Goal: Information Seeking & Learning: Learn about a topic

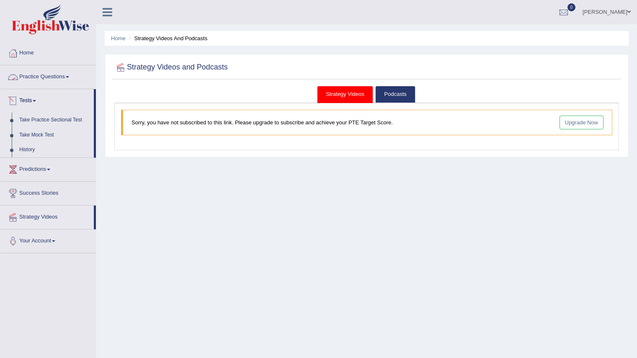
click at [39, 80] on link "Practice Questions" at bounding box center [48, 75] width 96 height 21
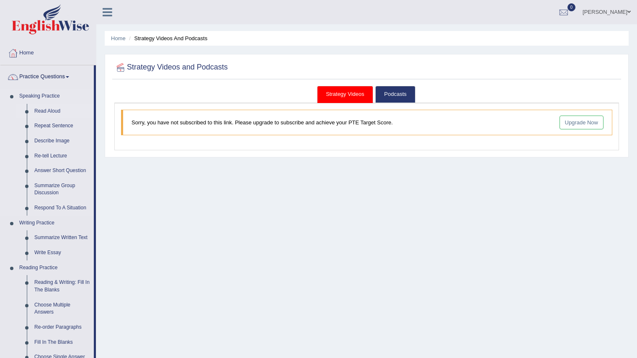
click at [47, 108] on link "Read Aloud" at bounding box center [62, 111] width 63 height 15
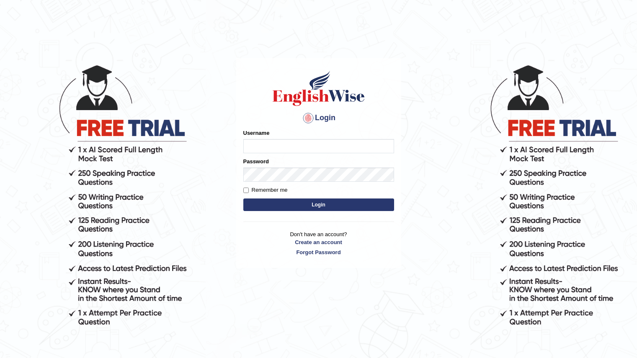
type input "0466232600"
click at [274, 187] on label "Remember me" at bounding box center [265, 190] width 44 height 8
click at [249, 188] on input "Remember me" at bounding box center [245, 190] width 5 height 5
checkbox input "true"
click at [282, 205] on button "Login" at bounding box center [318, 205] width 151 height 13
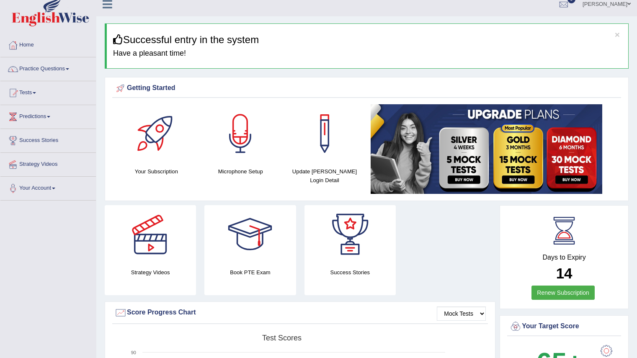
scroll to position [8, 0]
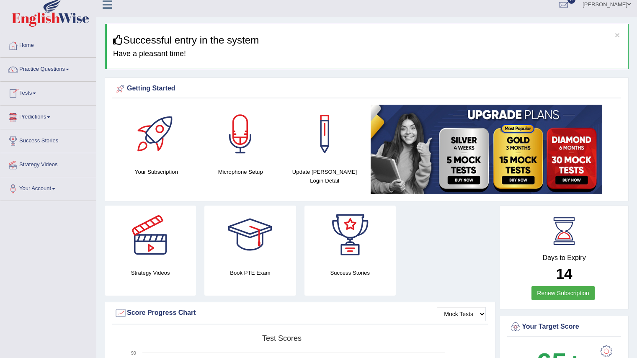
click at [41, 115] on link "Predictions" at bounding box center [48, 116] width 96 height 21
click at [39, 155] on link "Success Stories" at bounding box center [48, 155] width 96 height 21
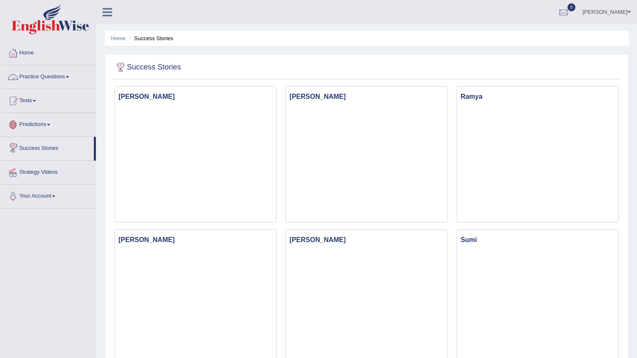
scroll to position [21, 0]
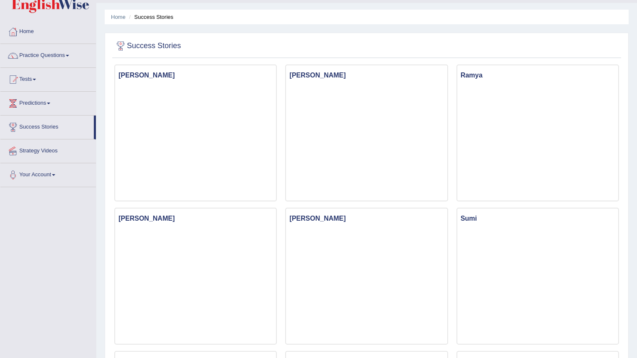
click at [56, 152] on link "Strategy Videos" at bounding box center [48, 150] width 96 height 21
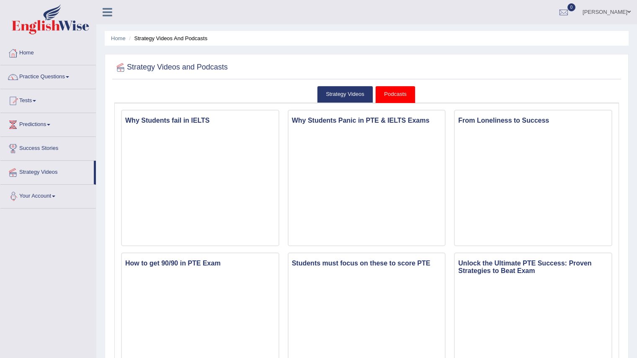
click at [47, 193] on link "Your Account" at bounding box center [48, 195] width 96 height 21
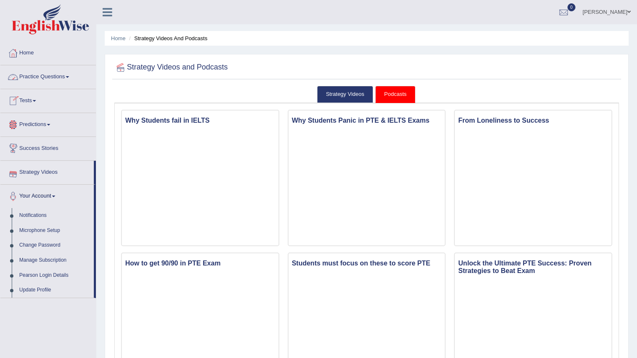
click at [60, 82] on link "Practice Questions" at bounding box center [48, 75] width 96 height 21
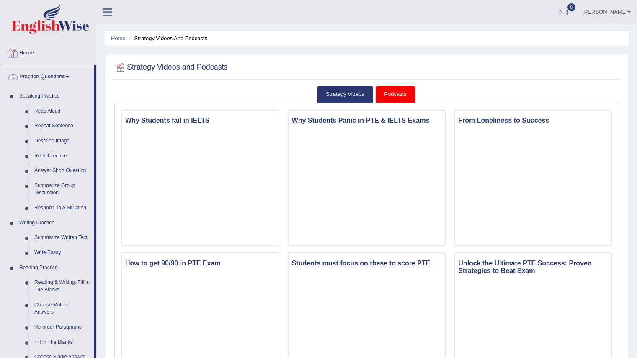
click at [27, 51] on link "Home" at bounding box center [48, 51] width 96 height 21
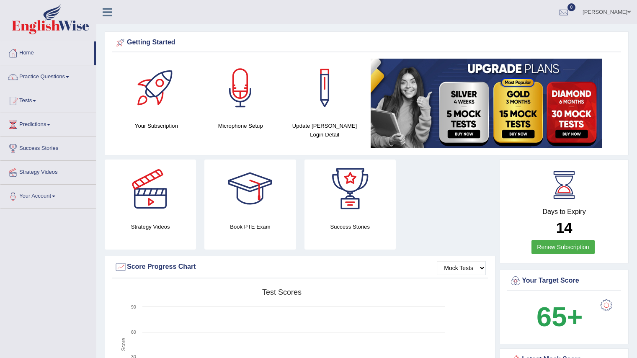
click at [106, 13] on icon at bounding box center [108, 12] width 10 height 11
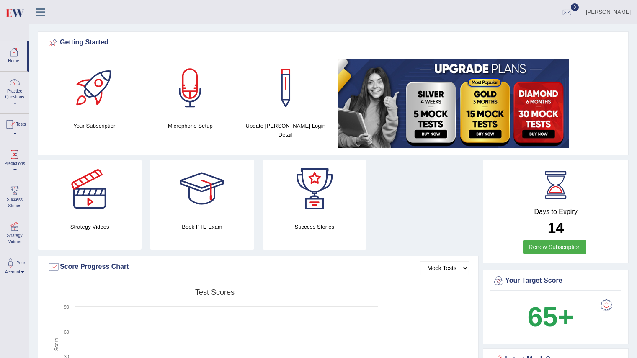
click at [44, 15] on icon at bounding box center [41, 12] width 10 height 11
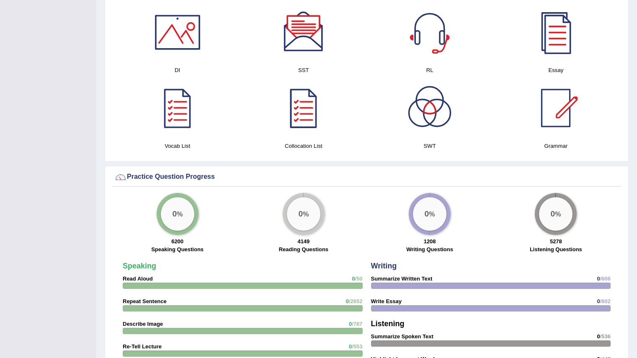
scroll to position [451, 0]
click at [307, 52] on div at bounding box center [303, 32] width 59 height 59
click at [435, 41] on div at bounding box center [429, 32] width 59 height 59
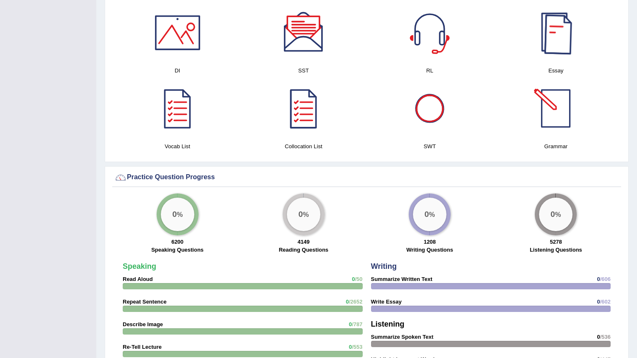
click at [558, 42] on div at bounding box center [556, 32] width 59 height 59
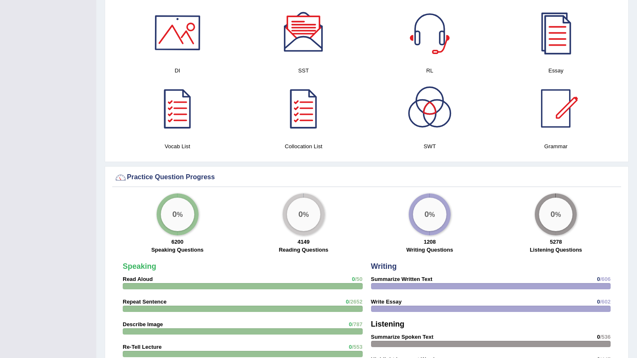
click at [187, 31] on div at bounding box center [177, 32] width 59 height 59
click at [434, 109] on div at bounding box center [429, 108] width 59 height 59
click at [555, 117] on div at bounding box center [556, 108] width 59 height 59
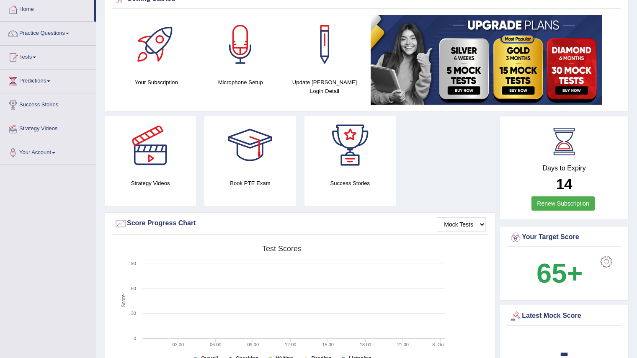
scroll to position [0, 0]
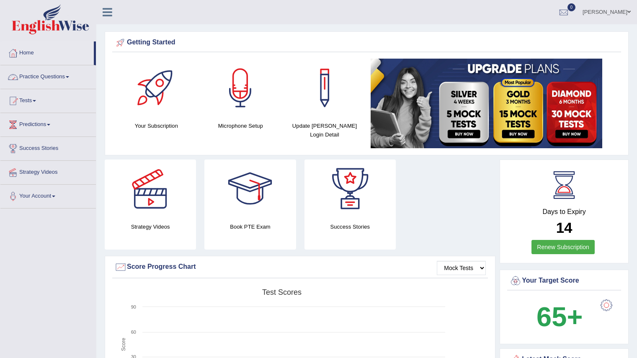
click at [49, 71] on link "Practice Questions" at bounding box center [48, 75] width 96 height 21
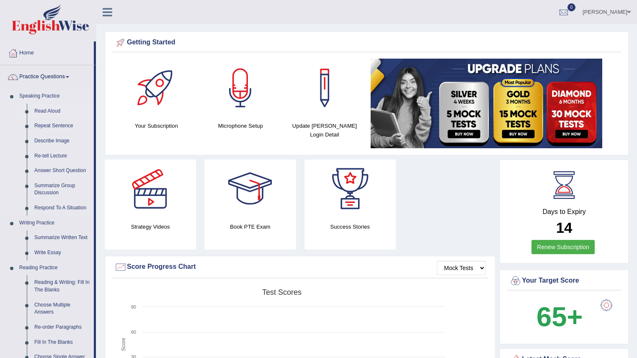
click at [49, 114] on link "Read Aloud" at bounding box center [62, 111] width 63 height 15
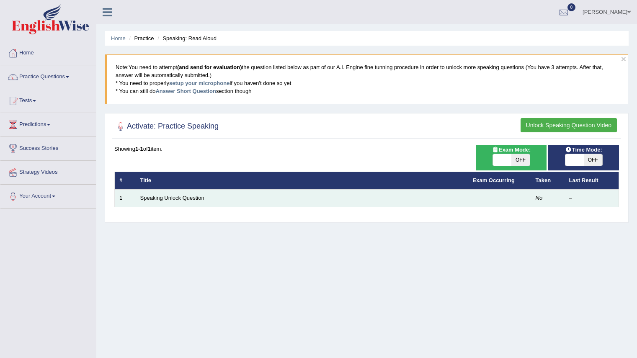
click at [450, 203] on td "Speaking Unlock Question" at bounding box center [302, 198] width 333 height 18
click at [378, 198] on td "Speaking Unlock Question" at bounding box center [302, 198] width 333 height 18
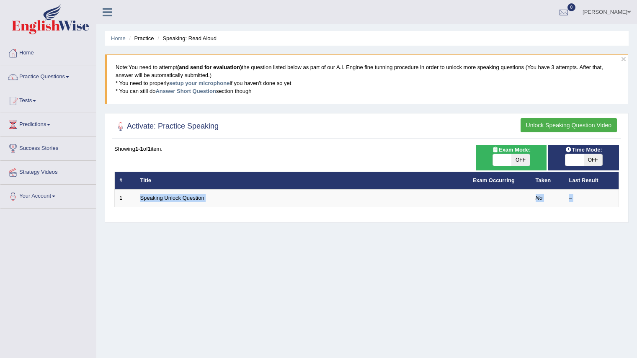
drag, startPoint x: 378, startPoint y: 198, endPoint x: 290, endPoint y: 229, distance: 93.7
click at [290, 229] on div "Home Practice Speaking: Read Aloud × Note: You need to attempt (and send for ev…" at bounding box center [366, 209] width 541 height 419
click at [527, 156] on span "OFF" at bounding box center [521, 160] width 18 height 12
checkbox input "true"
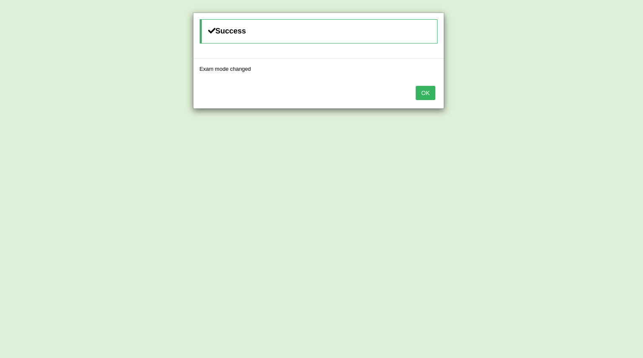
click at [426, 89] on button "OK" at bounding box center [425, 93] width 19 height 14
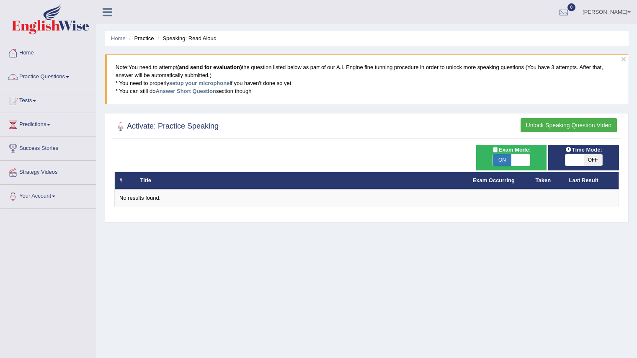
click at [37, 74] on link "Practice Questions" at bounding box center [48, 75] width 96 height 21
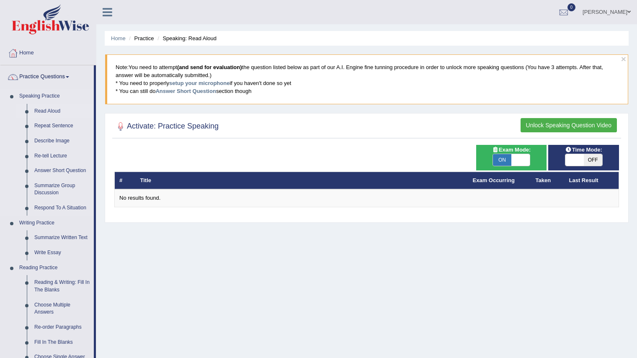
click at [54, 110] on link "Read Aloud" at bounding box center [62, 111] width 63 height 15
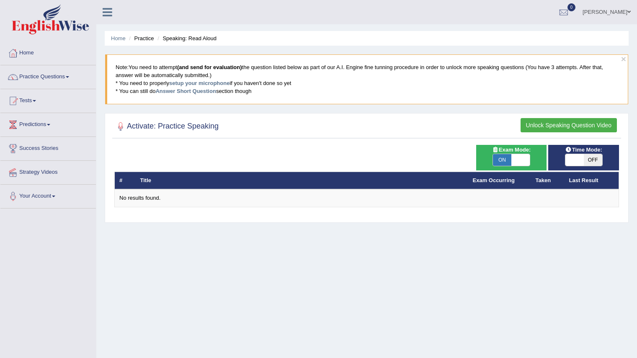
click at [592, 159] on span "OFF" at bounding box center [593, 160] width 18 height 12
checkbox input "true"
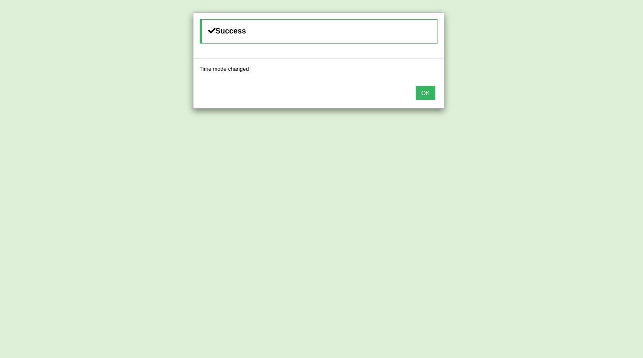
click at [427, 92] on button "OK" at bounding box center [425, 93] width 19 height 14
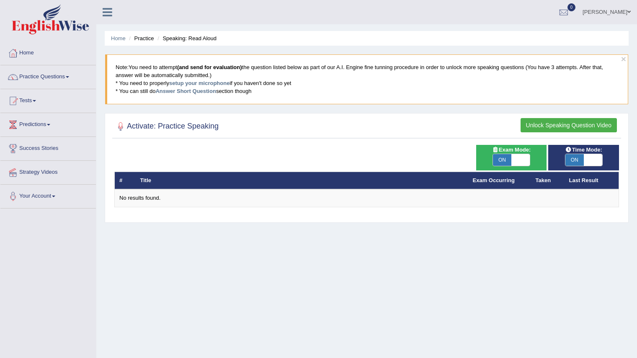
click at [565, 122] on button "Unlock Speaking Question Video" at bounding box center [569, 125] width 96 height 14
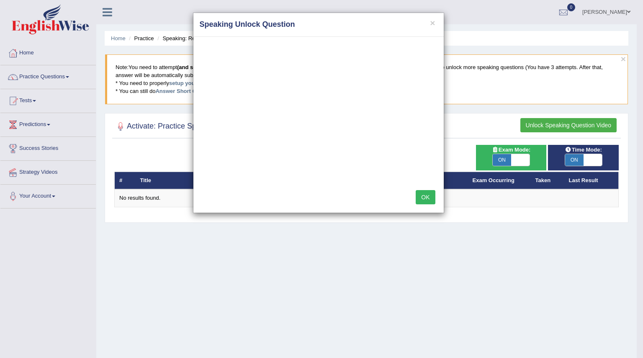
click at [434, 196] on button "OK" at bounding box center [425, 197] width 19 height 14
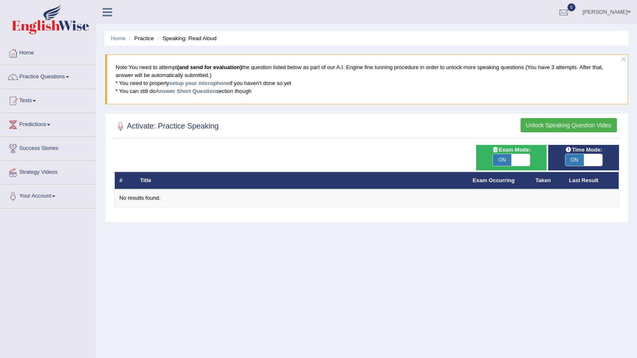
click at [622, 15] on link "[PERSON_NAME]" at bounding box center [606, 11] width 61 height 22
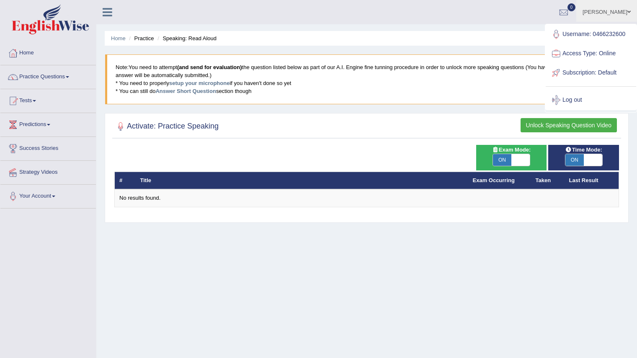
click at [525, 13] on ul "Bibek Shrestha Toggle navigation Username: 0466232600 Access Type: Online Subsc…" at bounding box center [447, 12] width 379 height 24
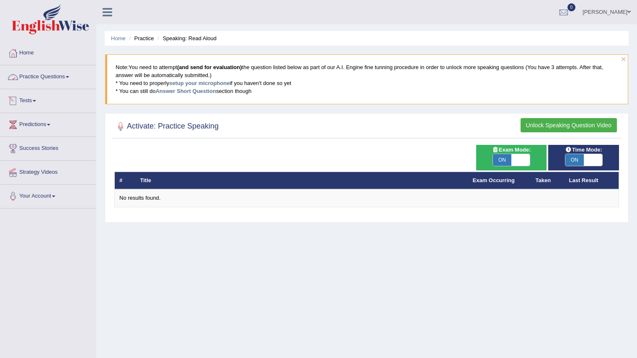
click at [62, 76] on link "Practice Questions" at bounding box center [48, 75] width 96 height 21
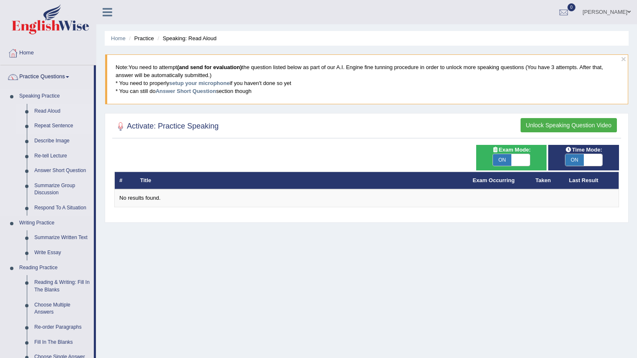
click at [48, 124] on link "Repeat Sentence" at bounding box center [62, 126] width 63 height 15
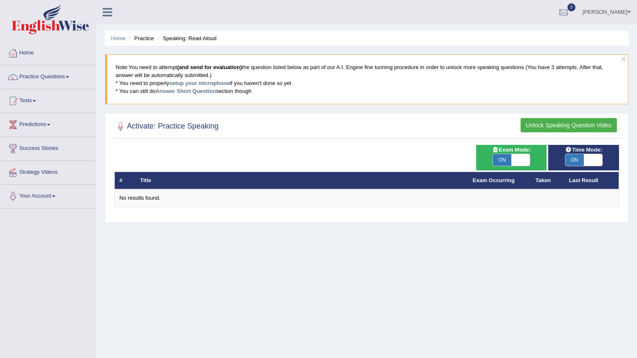
click at [167, 128] on h2 "Activate: Practice Speaking" at bounding box center [166, 126] width 104 height 13
click at [41, 73] on link "Practice Questions" at bounding box center [48, 75] width 96 height 21
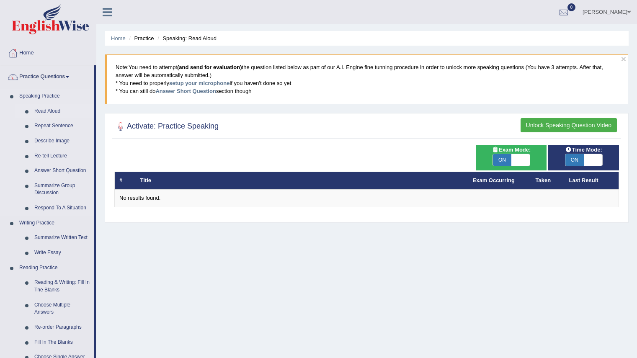
click at [44, 109] on link "Read Aloud" at bounding box center [62, 111] width 63 height 15
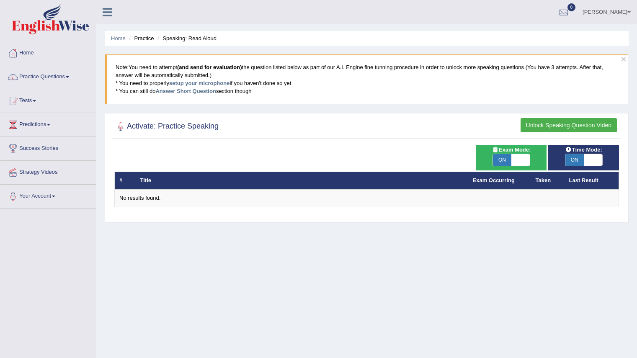
click at [579, 120] on button "Unlock Speaking Question Video" at bounding box center [569, 125] width 96 height 14
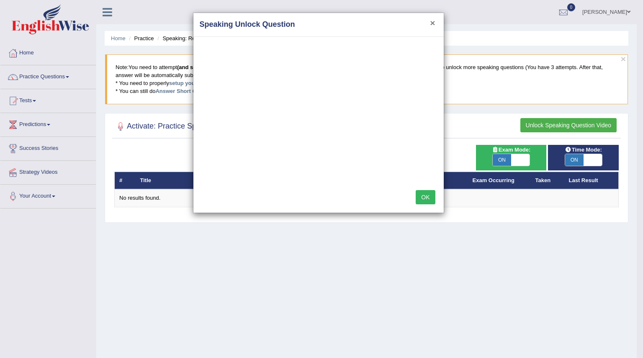
click at [431, 25] on button "×" at bounding box center [432, 22] width 5 height 9
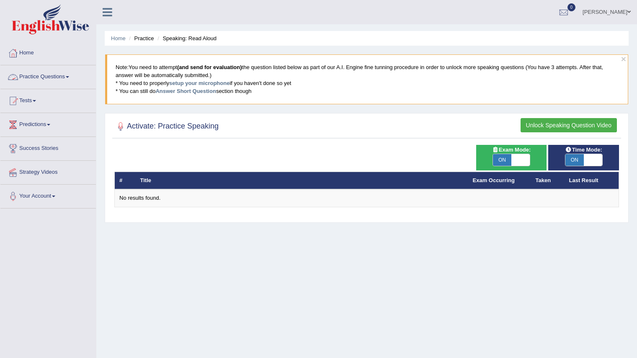
click at [67, 74] on link "Practice Questions" at bounding box center [48, 75] width 96 height 21
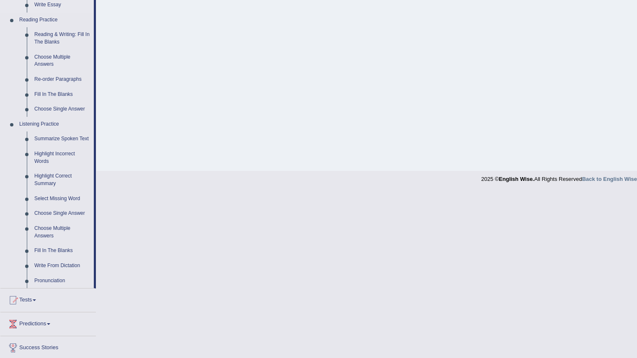
scroll to position [298, 0]
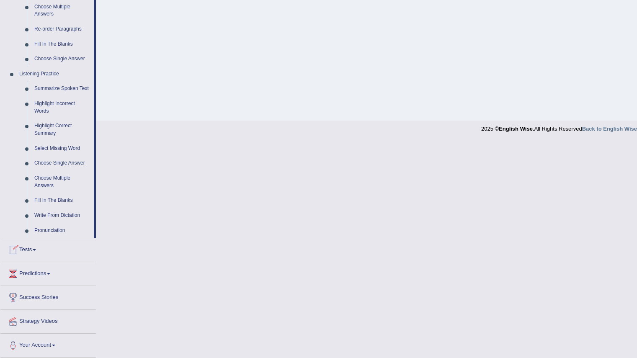
click at [28, 250] on link "Tests" at bounding box center [48, 248] width 96 height 21
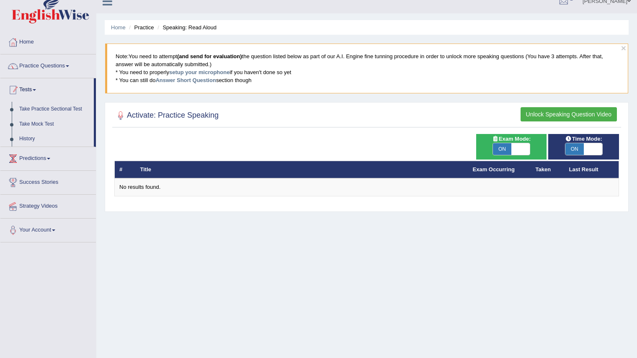
scroll to position [0, 0]
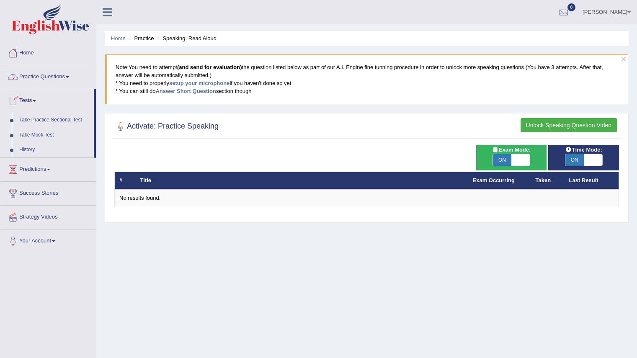
click at [74, 77] on link "Practice Questions" at bounding box center [48, 75] width 96 height 21
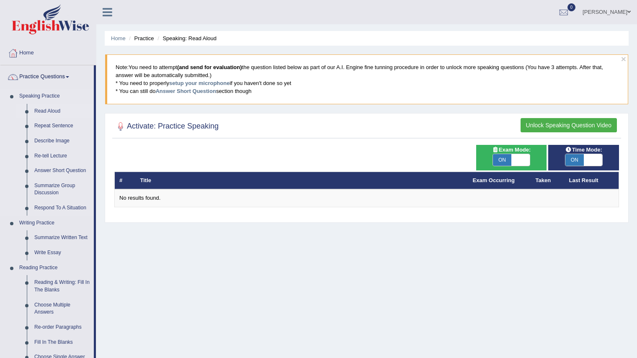
click at [47, 110] on link "Read Aloud" at bounding box center [62, 111] width 63 height 15
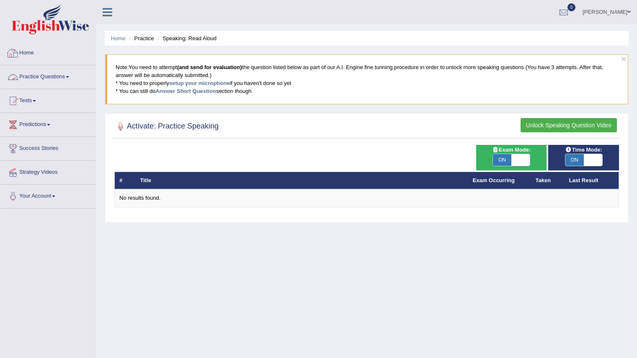
click at [37, 55] on link "Home" at bounding box center [48, 51] width 96 height 21
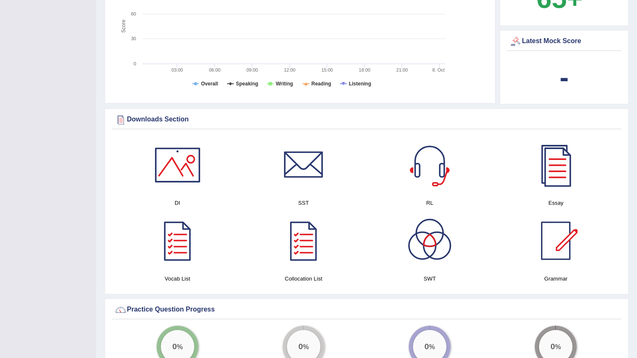
scroll to position [319, 0]
click at [177, 176] on div at bounding box center [177, 164] width 59 height 59
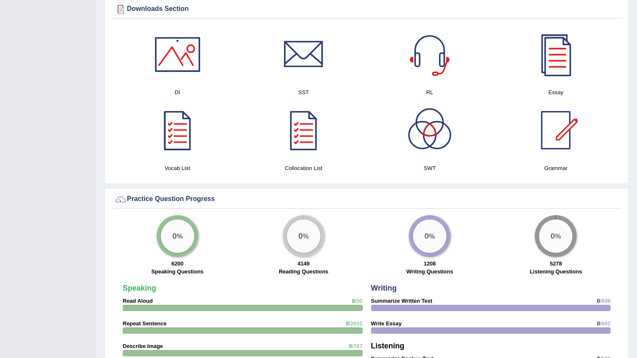
scroll to position [419, 0]
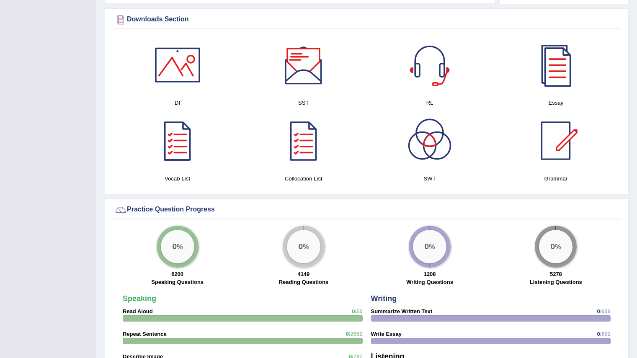
click at [312, 74] on div at bounding box center [303, 65] width 59 height 59
